Goal: Transaction & Acquisition: Purchase product/service

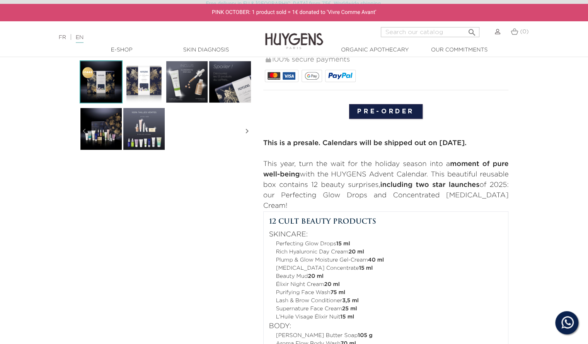
scroll to position [224, 0]
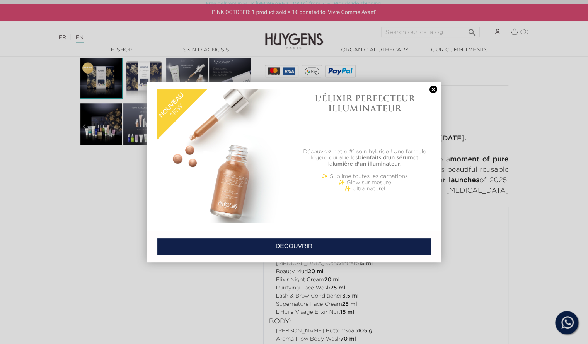
click at [432, 91] on link at bounding box center [433, 89] width 11 height 8
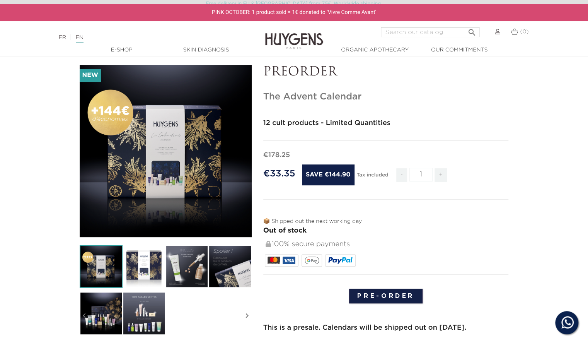
scroll to position [35, 0]
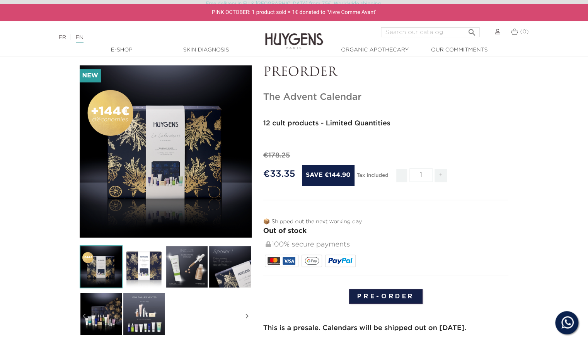
click at [439, 177] on span "+" at bounding box center [440, 175] width 12 height 14
type input "2"
click at [375, 296] on input "Pre-order" at bounding box center [385, 296] width 73 height 15
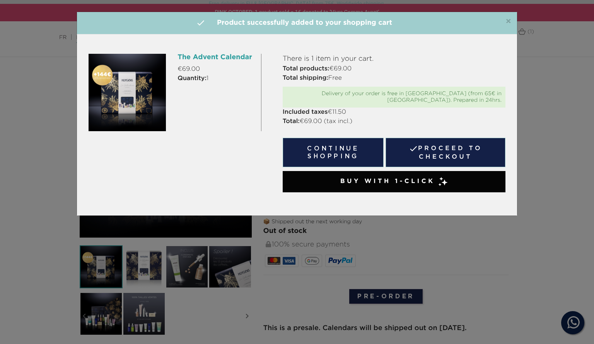
click at [512, 22] on div "×  Product successfully added to your shopping cart" at bounding box center [297, 23] width 440 height 22
click at [506, 20] on span "×" at bounding box center [508, 21] width 6 height 9
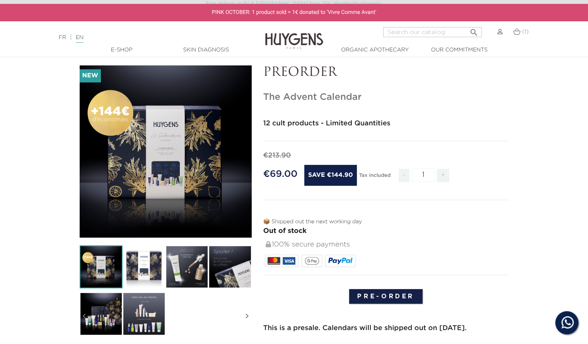
click at [148, 267] on img at bounding box center [144, 266] width 43 height 43
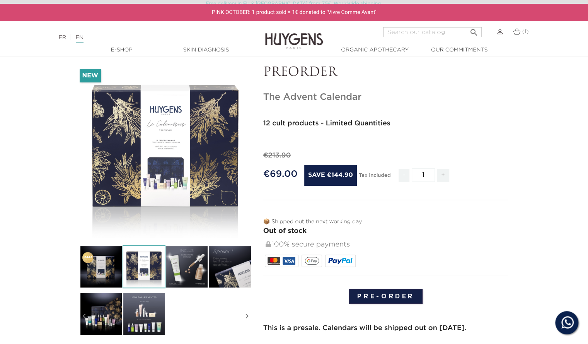
click at [178, 265] on img at bounding box center [186, 266] width 43 height 43
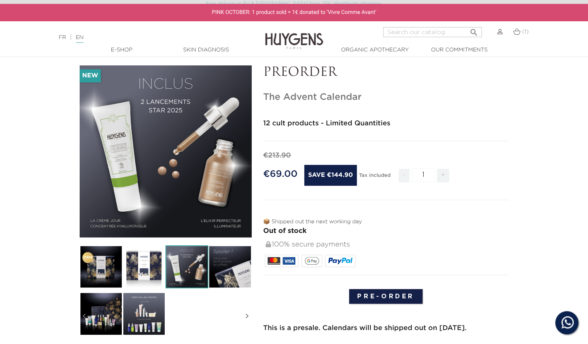
click at [230, 267] on img at bounding box center [229, 266] width 43 height 43
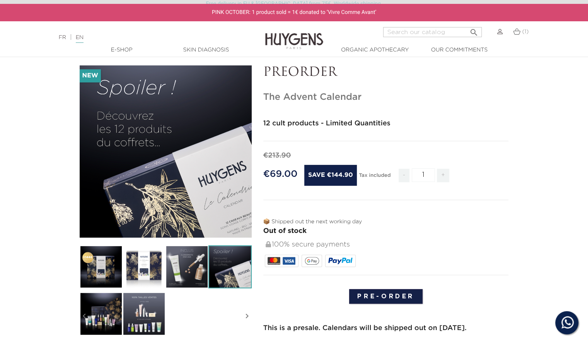
click at [83, 39] on link "EN" at bounding box center [80, 39] width 8 height 8
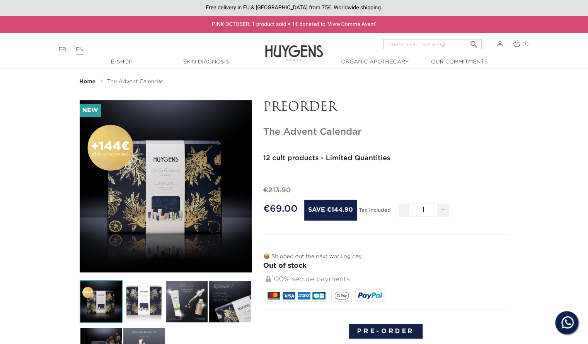
click at [189, 304] on img at bounding box center [186, 301] width 43 height 43
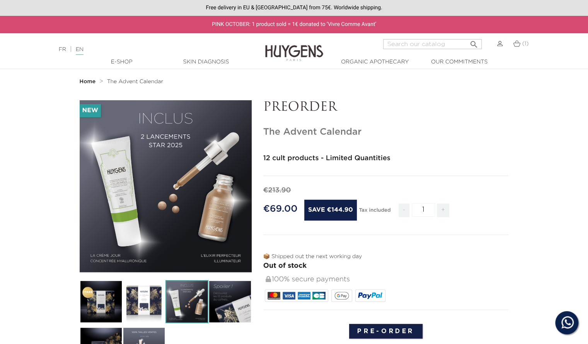
click at [224, 305] on img at bounding box center [229, 301] width 43 height 43
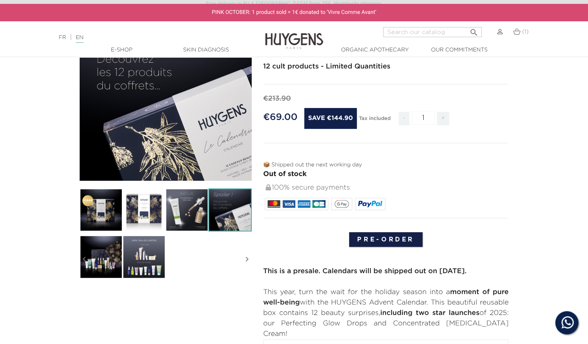
scroll to position [92, 0]
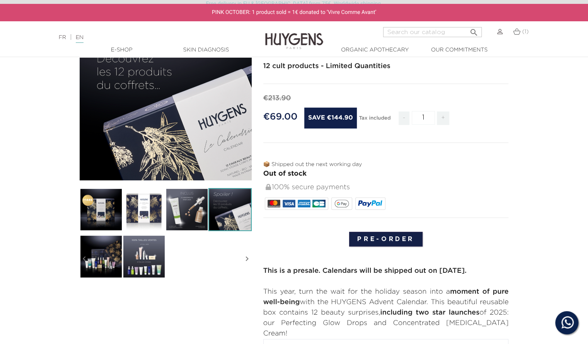
click at [105, 254] on img at bounding box center [101, 256] width 43 height 43
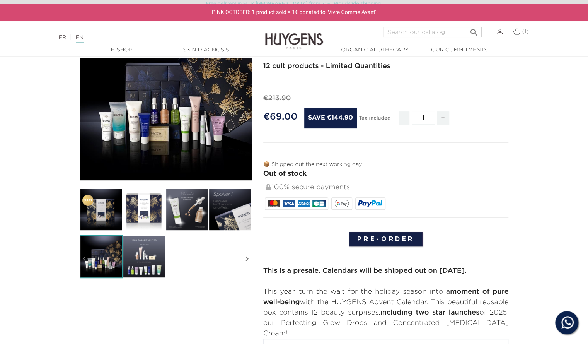
click at [152, 254] on img at bounding box center [144, 256] width 43 height 43
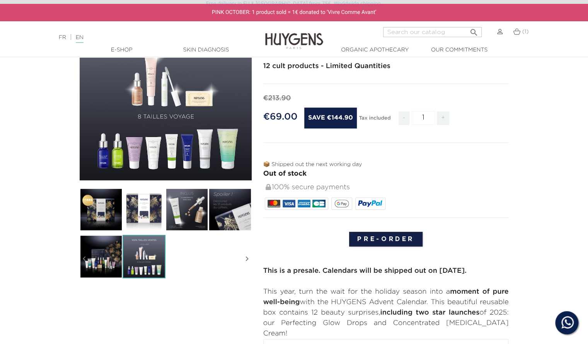
click at [150, 257] on img at bounding box center [144, 256] width 43 height 43
click at [149, 259] on img at bounding box center [144, 256] width 43 height 43
click at [244, 259] on icon "" at bounding box center [246, 258] width 9 height 39
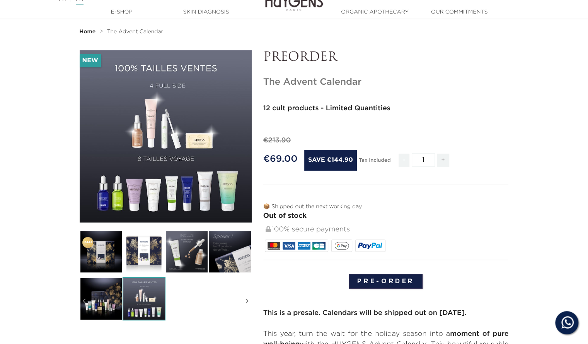
scroll to position [0, 0]
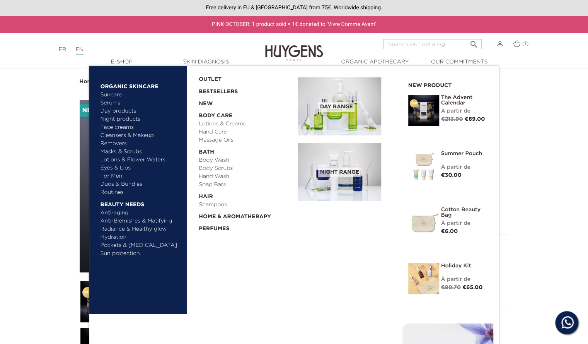
click at [221, 159] on link "Body Wash" at bounding box center [246, 160] width 94 height 8
